Goal: Information Seeking & Learning: Learn about a topic

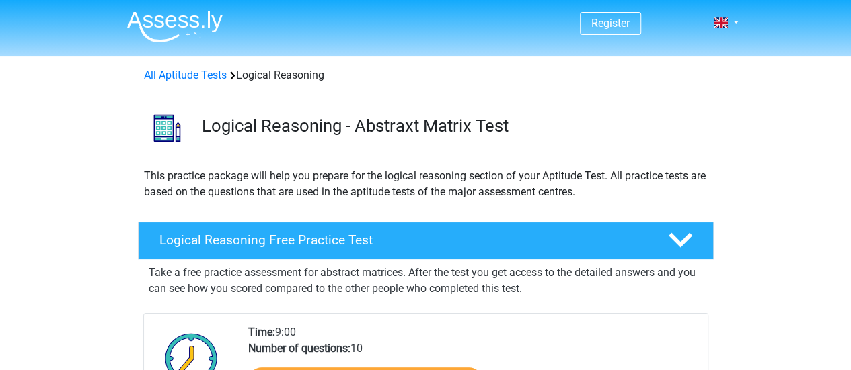
click at [231, 228] on div "Logical Reasoning Free Practice Test" at bounding box center [426, 241] width 576 height 38
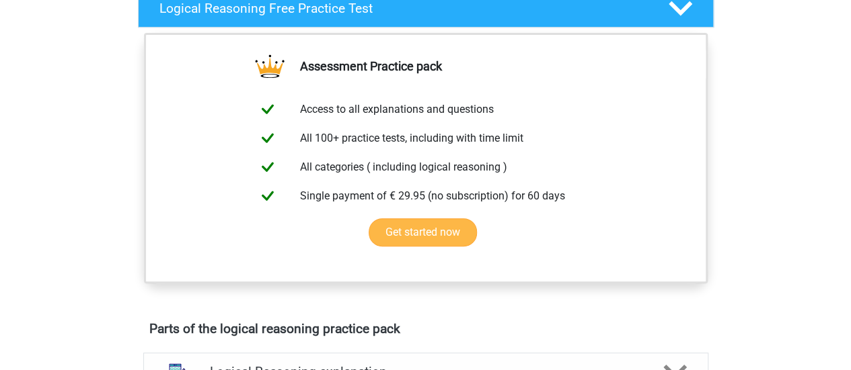
scroll to position [134, 0]
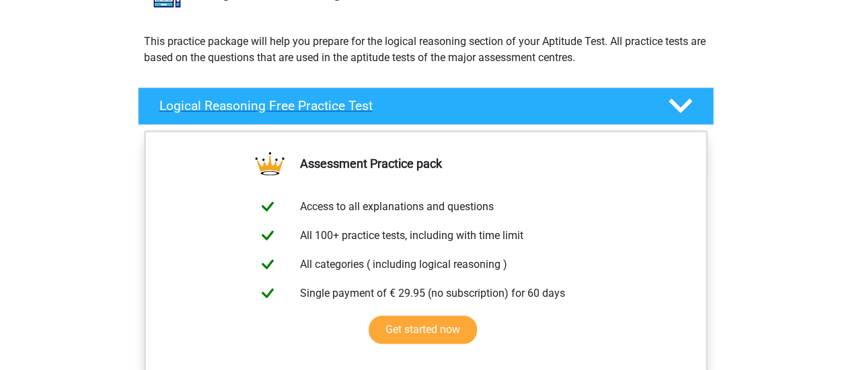
click at [347, 91] on div "Logical Reasoning Free Practice Test" at bounding box center [426, 106] width 576 height 38
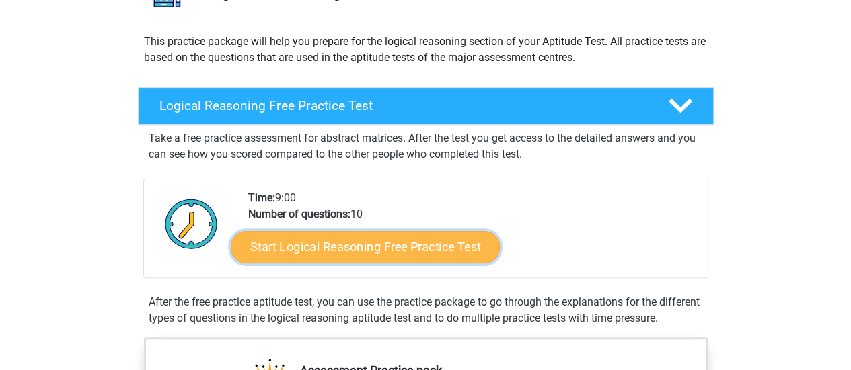
click at [377, 238] on link "Start Logical Reasoning Free Practice Test" at bounding box center [365, 247] width 269 height 32
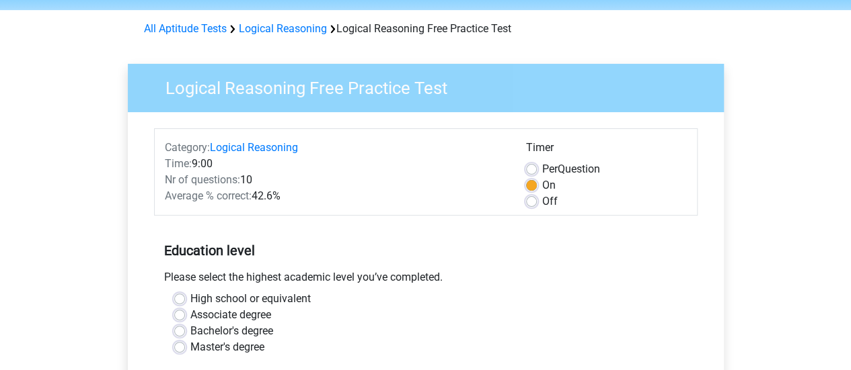
scroll to position [134, 0]
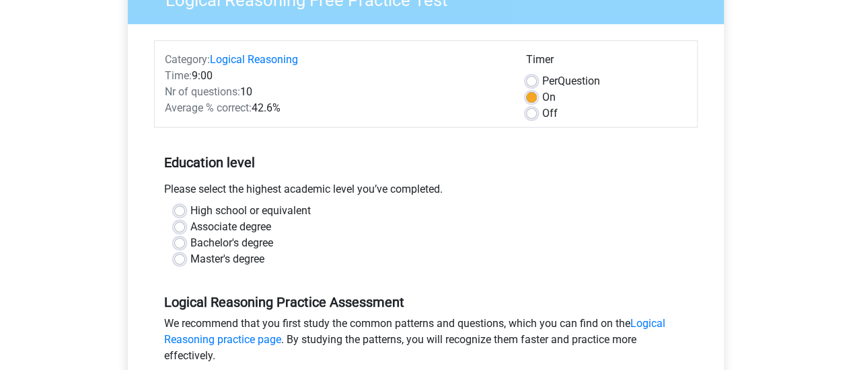
click at [251, 243] on label "Bachelor's degree" at bounding box center [231, 243] width 83 height 16
click at [185, 243] on input "Bachelor's degree" at bounding box center [179, 241] width 11 height 13
radio input "true"
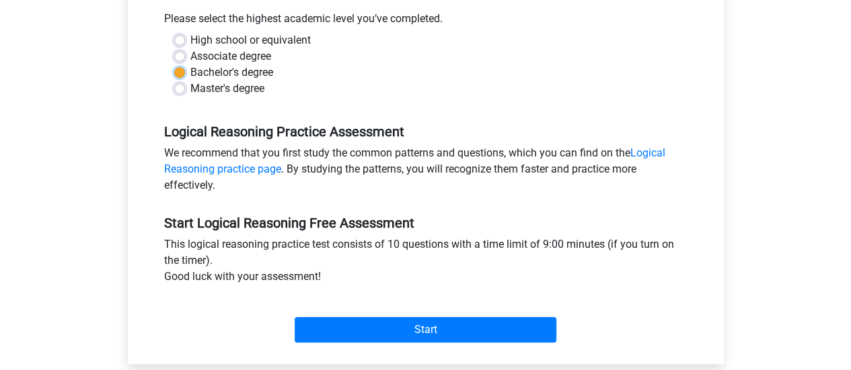
scroll to position [336, 0]
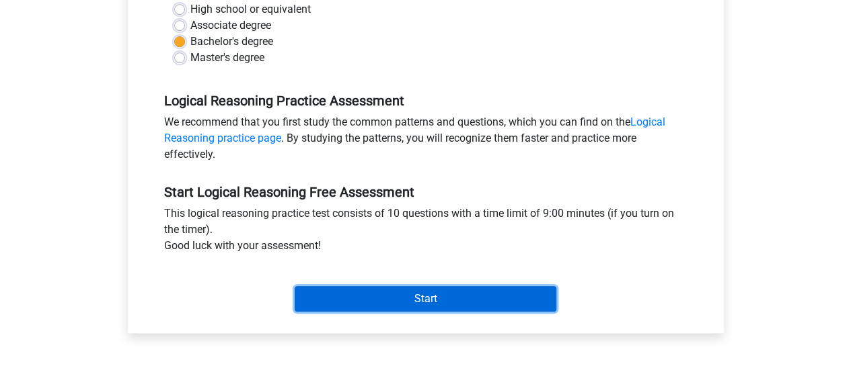
click at [436, 295] on input "Start" at bounding box center [426, 299] width 262 height 26
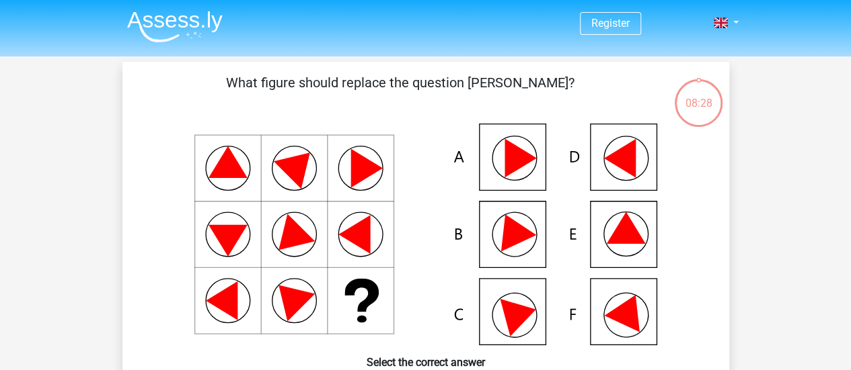
click at [623, 223] on icon at bounding box center [625, 228] width 39 height 32
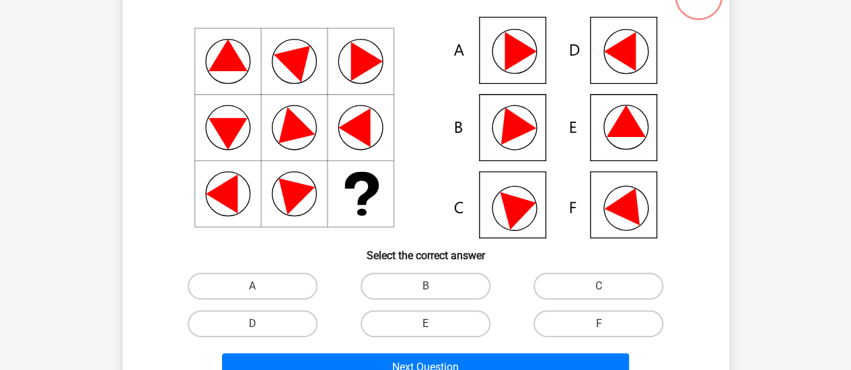
scroll to position [134, 0]
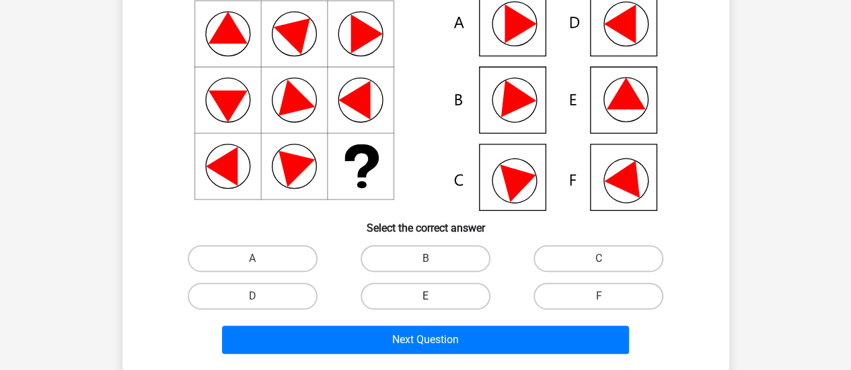
click at [469, 290] on label "E" at bounding box center [425, 296] width 130 height 27
click at [434, 297] on input "E" at bounding box center [429, 301] width 9 height 9
radio input "true"
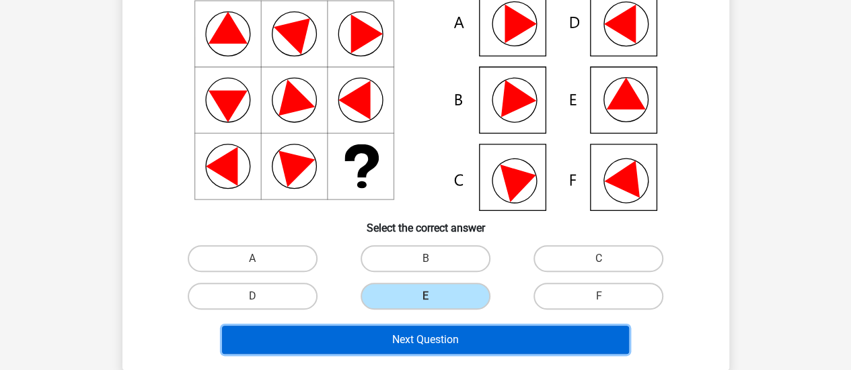
click at [456, 338] on button "Next Question" at bounding box center [425, 340] width 407 height 28
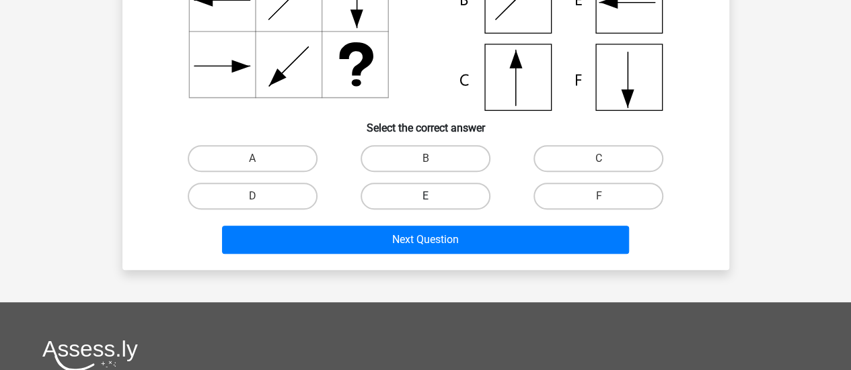
scroll to position [264, 0]
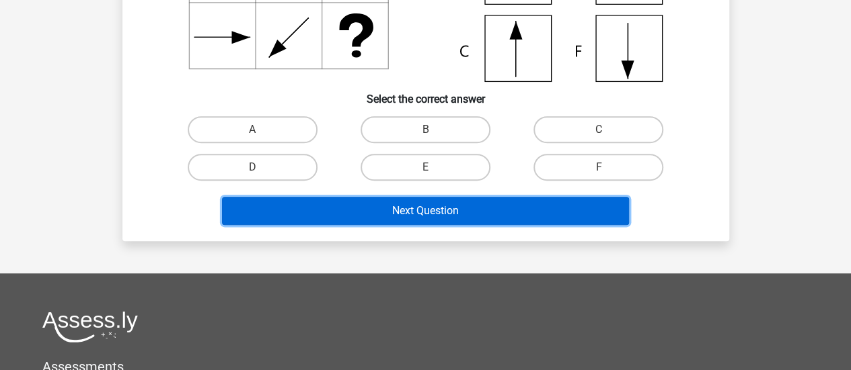
click at [459, 219] on button "Next Question" at bounding box center [425, 211] width 407 height 28
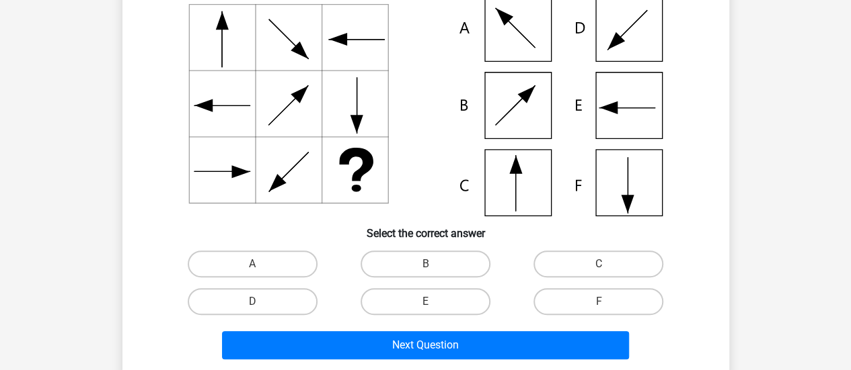
click at [428, 186] on icon at bounding box center [426, 106] width 542 height 222
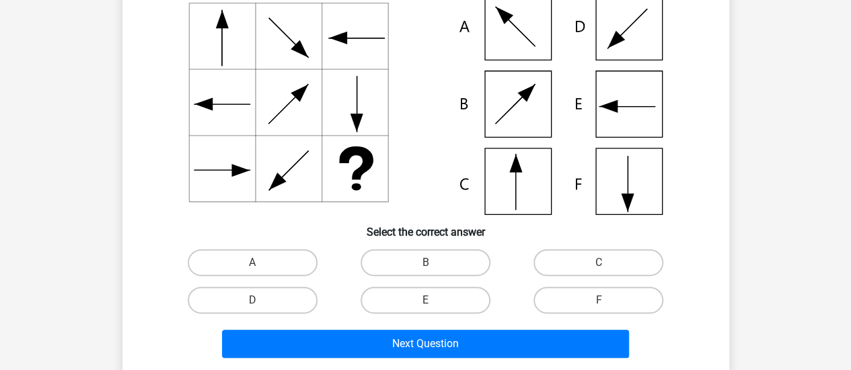
scroll to position [134, 0]
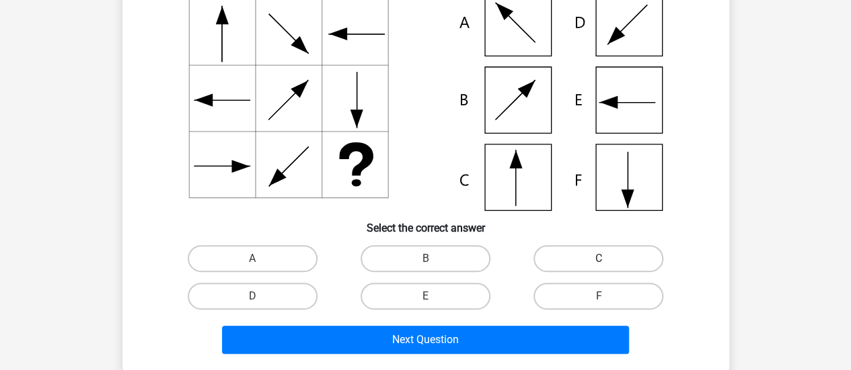
click at [576, 251] on label "C" at bounding box center [598, 258] width 130 height 27
click at [598, 259] on input "C" at bounding box center [602, 263] width 9 height 9
radio input "true"
click at [506, 360] on div "What figure should replace the question [PERSON_NAME]?" at bounding box center [425, 148] width 606 height 443
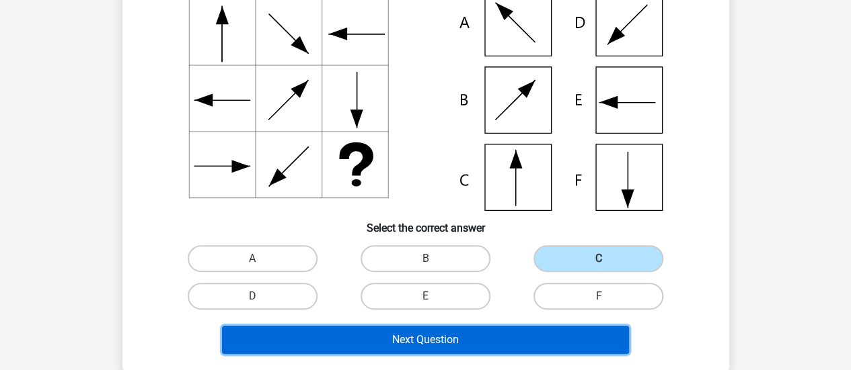
click at [501, 352] on button "Next Question" at bounding box center [425, 340] width 407 height 28
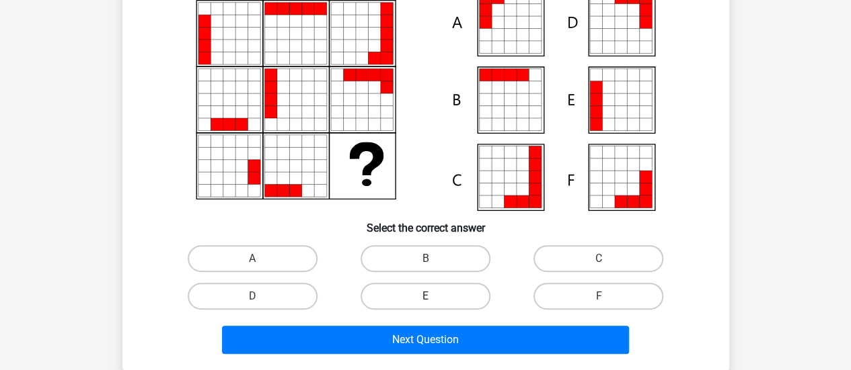
click at [461, 297] on label "E" at bounding box center [425, 296] width 130 height 27
click at [434, 297] on input "E" at bounding box center [429, 301] width 9 height 9
radio input "true"
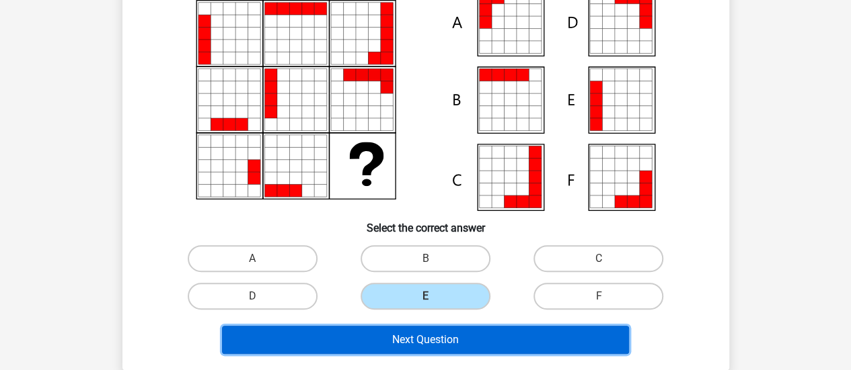
click at [454, 352] on button "Next Question" at bounding box center [425, 340] width 407 height 28
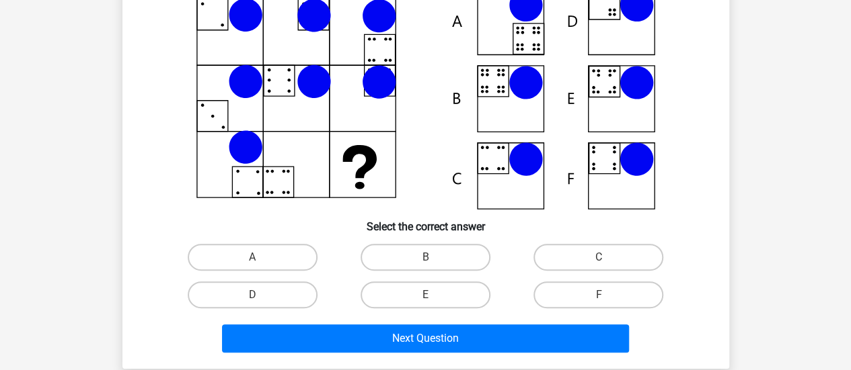
scroll to position [196, 0]
